Goal: Navigation & Orientation: Find specific page/section

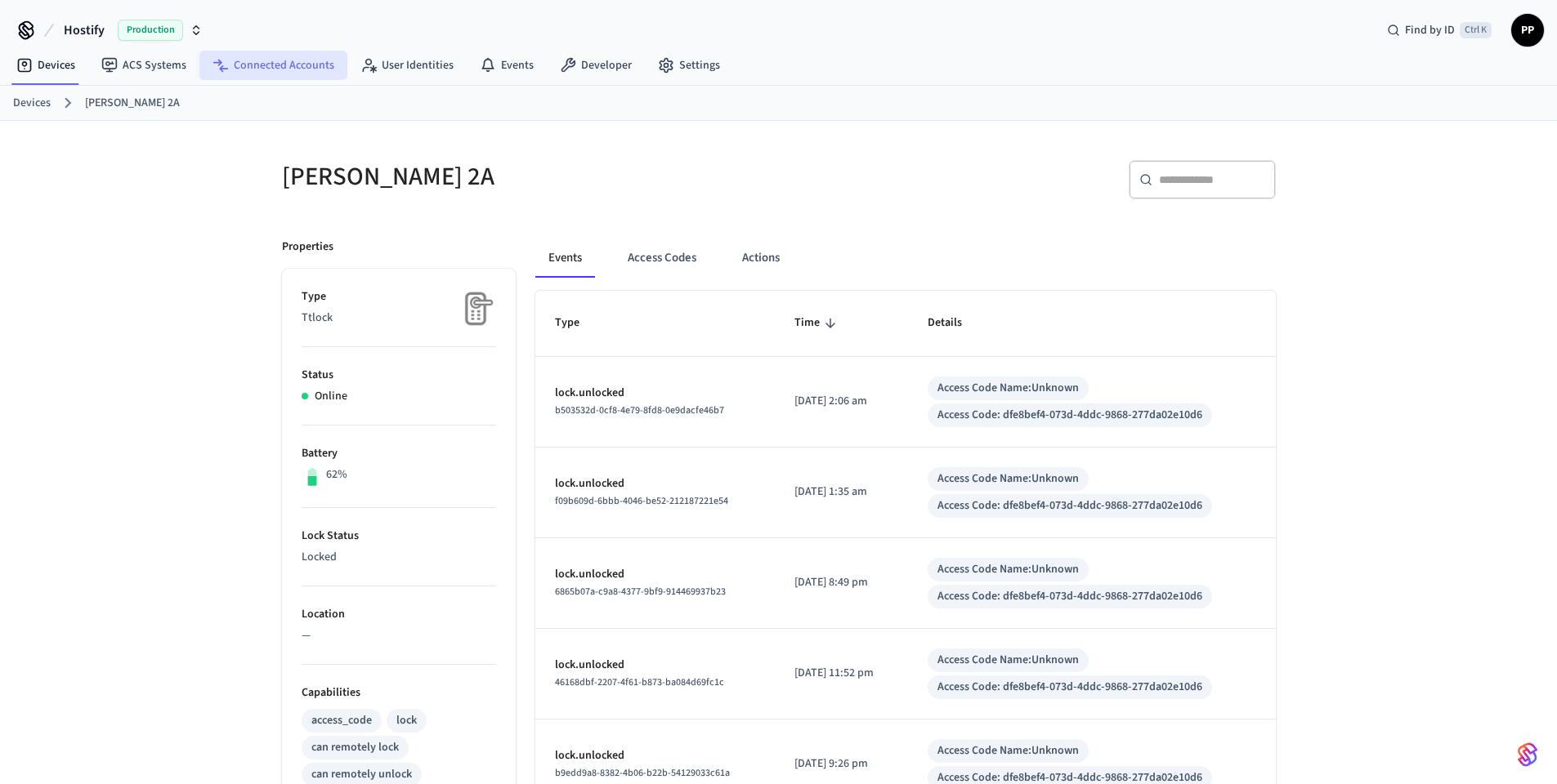
click at [297, 71] on link "Connected Accounts" at bounding box center [273, 65] width 148 height 29
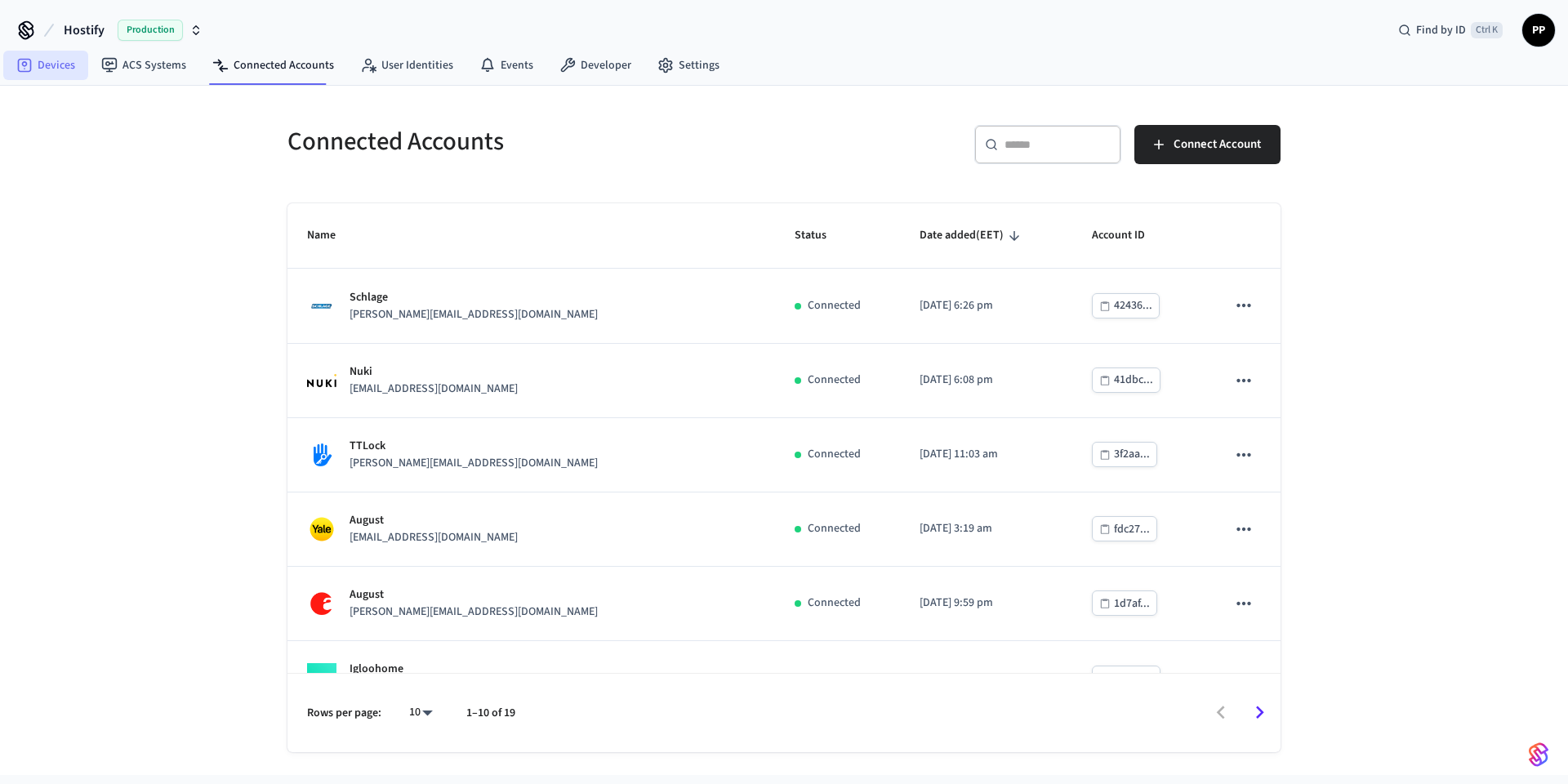
click at [58, 72] on link "Devices" at bounding box center [46, 65] width 85 height 29
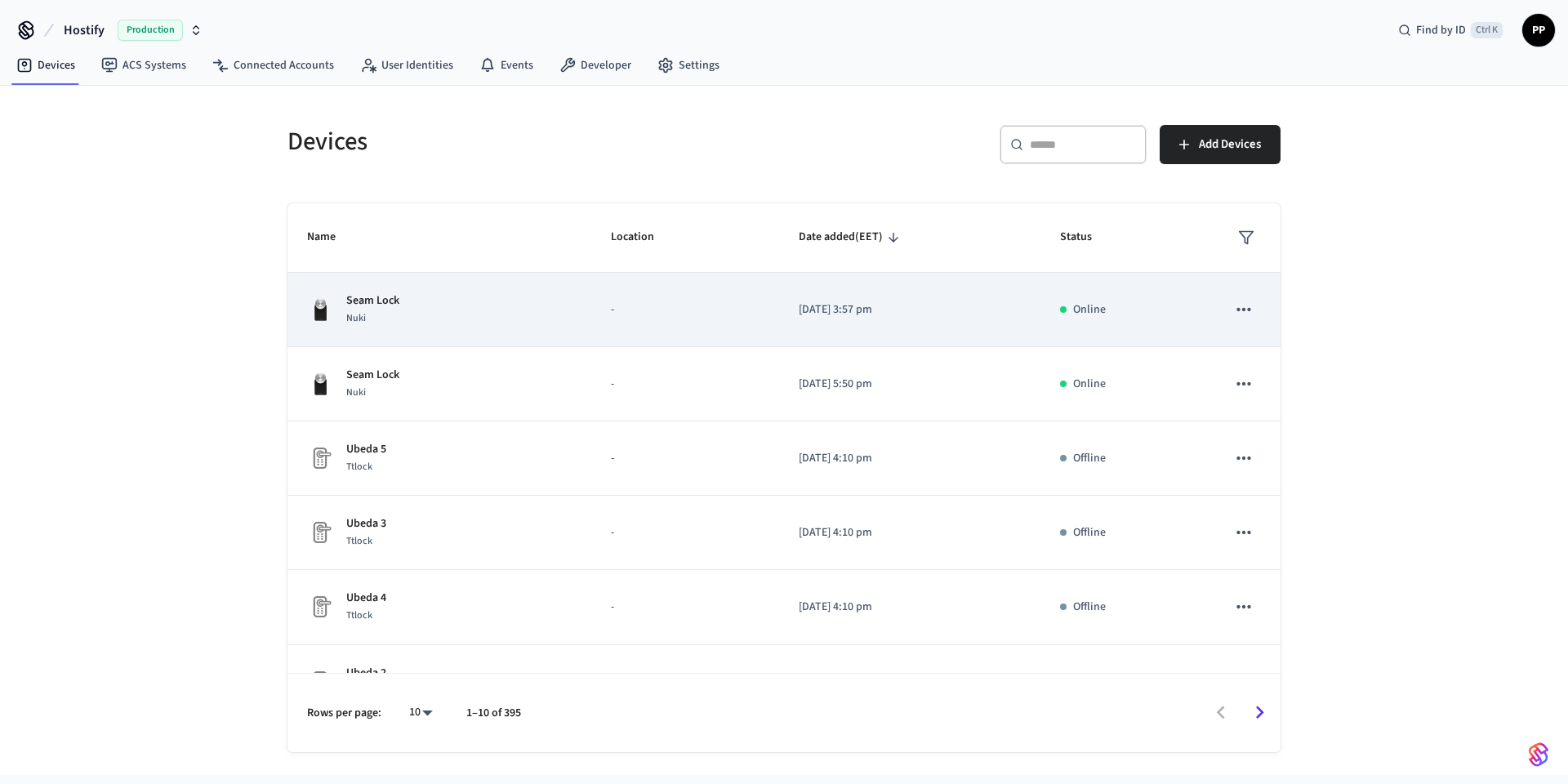
click at [520, 316] on div "Seam Lock Nuki" at bounding box center [439, 309] width 265 height 34
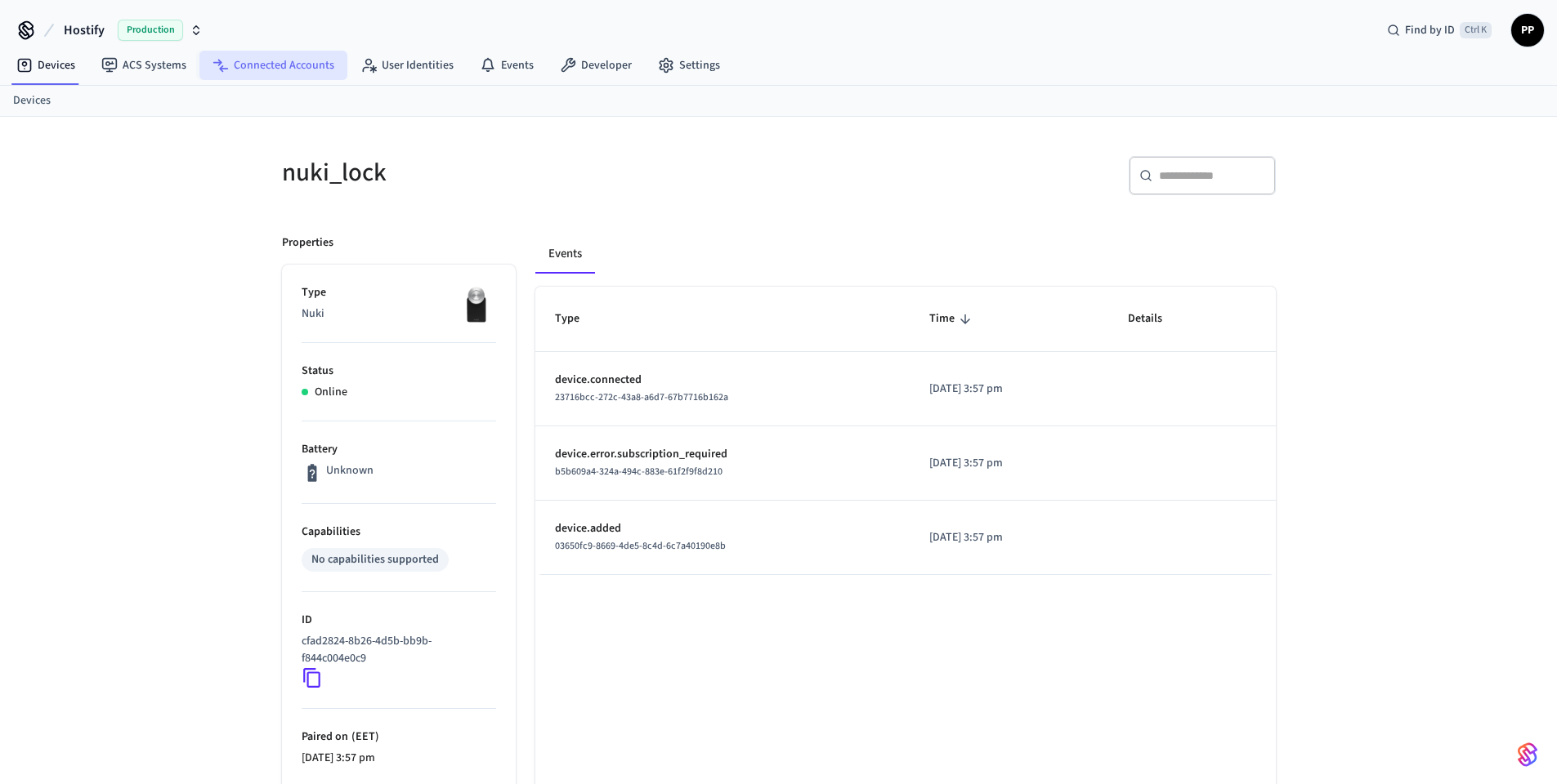
click at [236, 70] on link "Connected Accounts" at bounding box center [273, 65] width 148 height 29
